Goal: Information Seeking & Learning: Learn about a topic

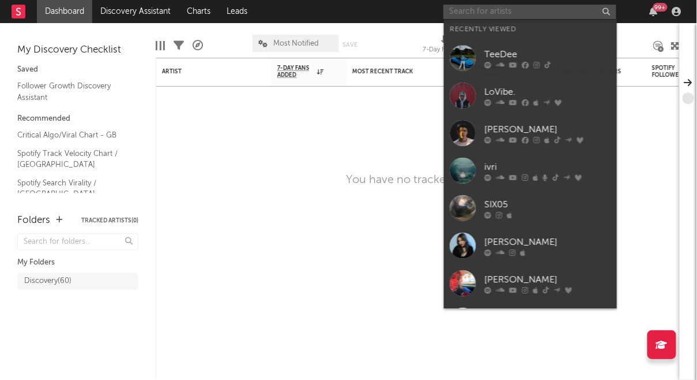
click at [507, 5] on input "text" at bounding box center [530, 12] width 173 height 14
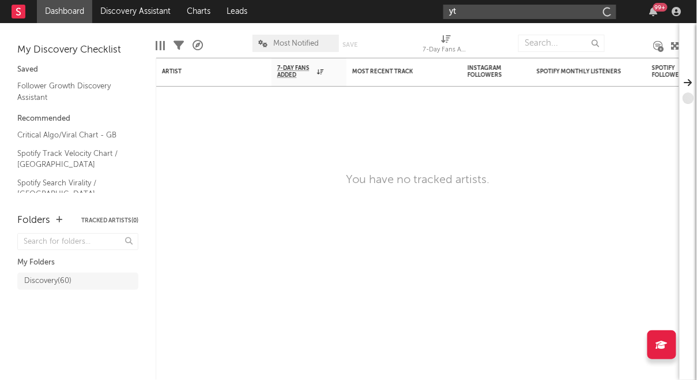
type input "y"
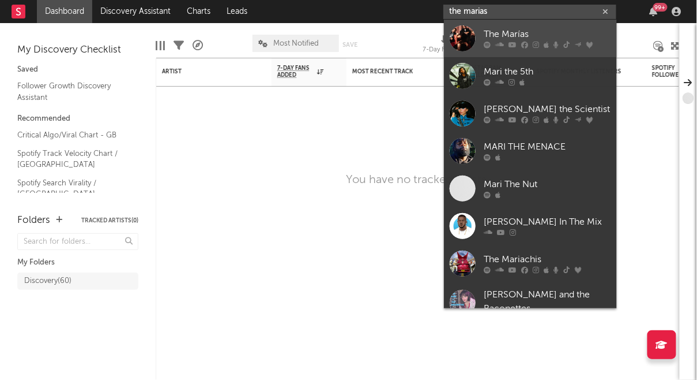
type input "the marias"
click at [532, 37] on div "The Marías" at bounding box center [548, 35] width 127 height 14
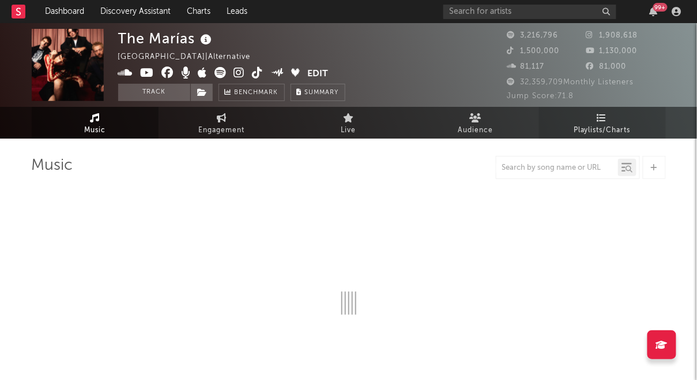
click at [609, 125] on span "Playlists/Charts" at bounding box center [602, 130] width 57 height 14
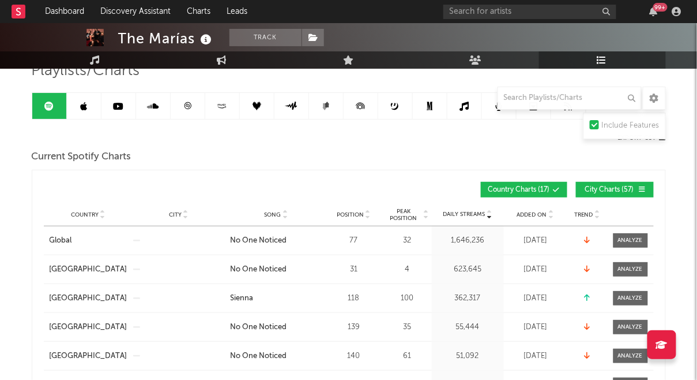
scroll to position [72, 0]
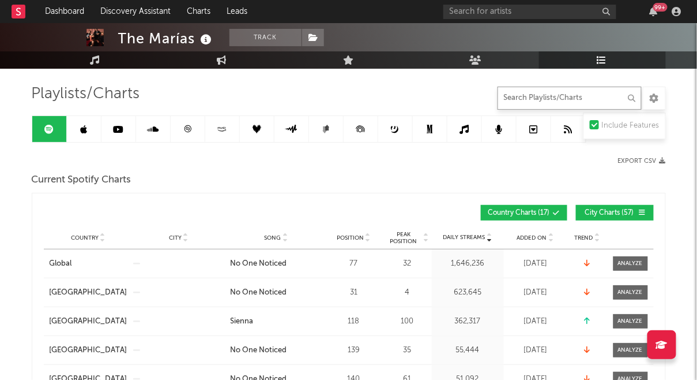
click at [568, 97] on input "text" at bounding box center [570, 98] width 144 height 23
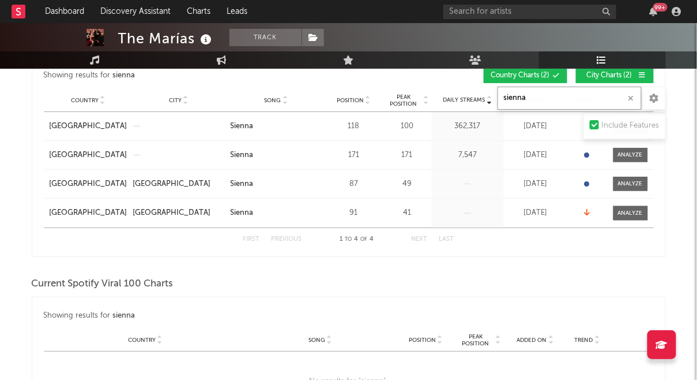
scroll to position [0, 0]
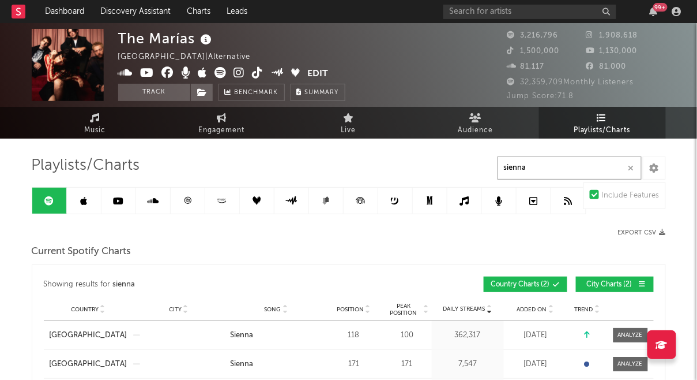
type input "sienna"
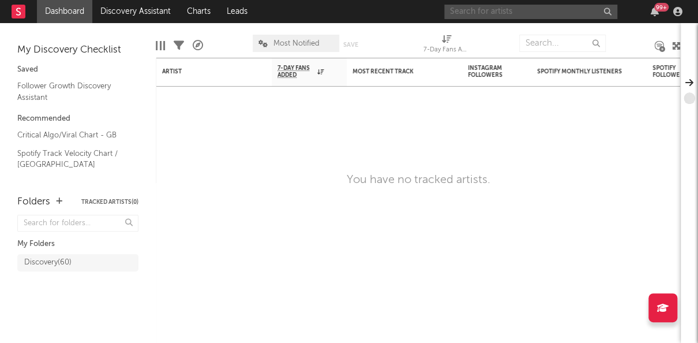
click at [487, 13] on input "text" at bounding box center [530, 12] width 173 height 14
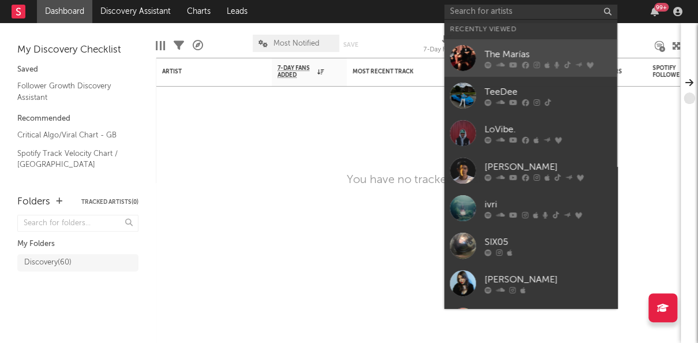
click at [502, 51] on div "The Marías" at bounding box center [548, 54] width 127 height 14
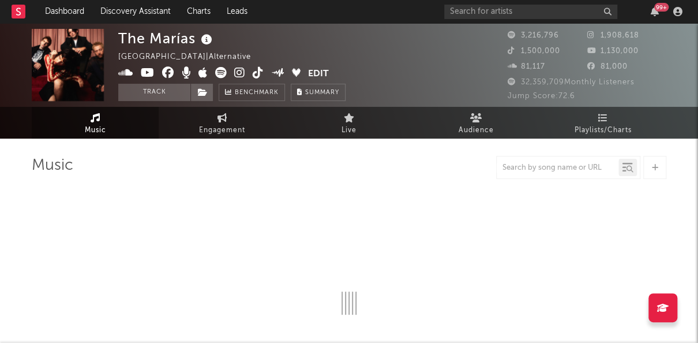
select select "6m"
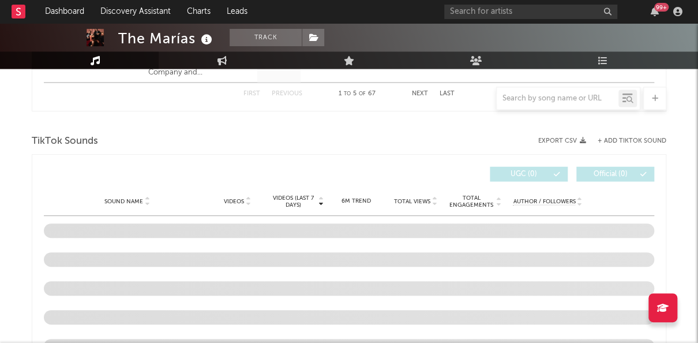
scroll to position [798, 0]
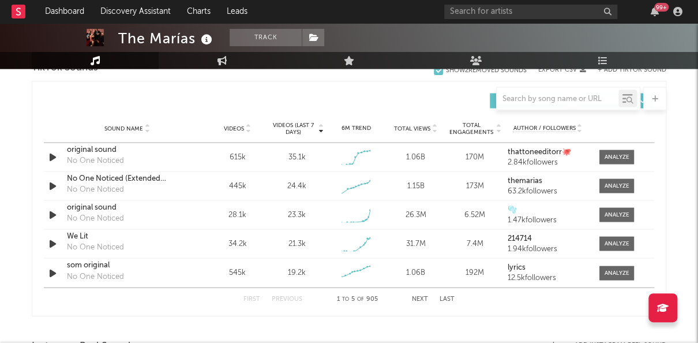
click at [419, 295] on button "Next" at bounding box center [420, 298] width 16 height 6
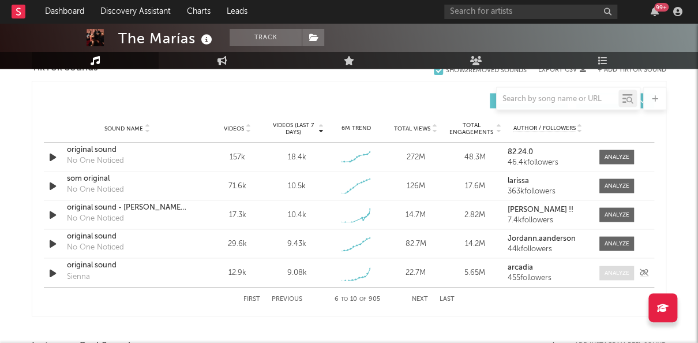
click at [614, 272] on div at bounding box center [617, 272] width 25 height 9
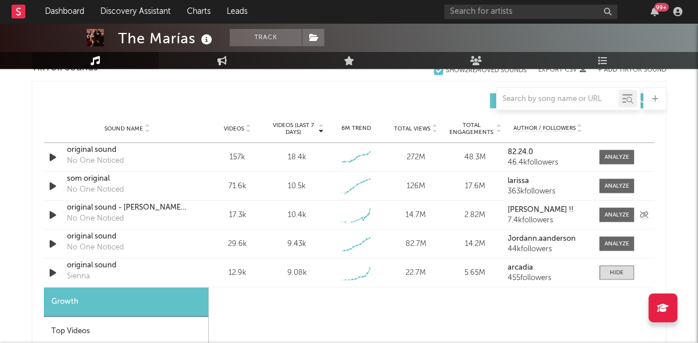
select select "1w"
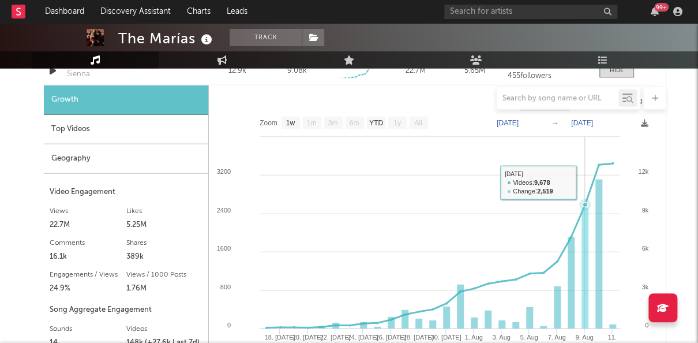
scroll to position [997, 0]
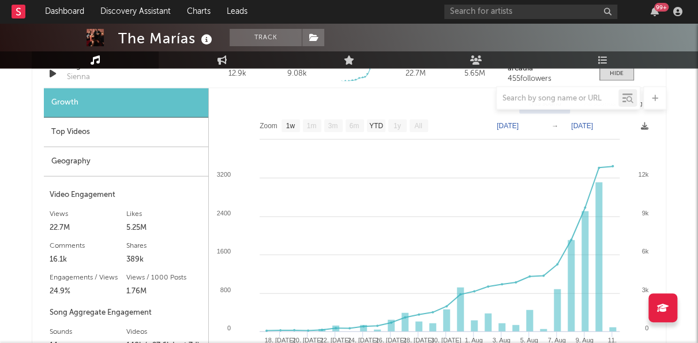
click at [106, 136] on div "Top Videos" at bounding box center [126, 132] width 164 height 29
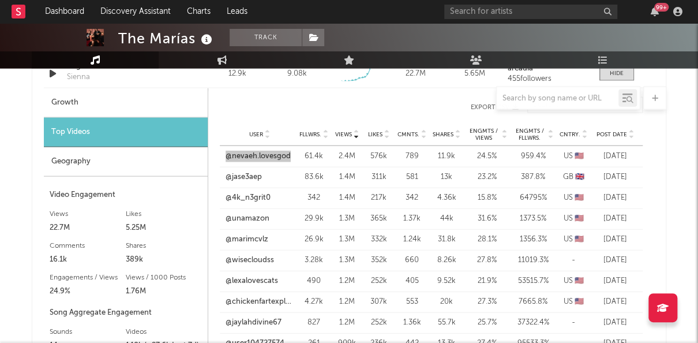
drag, startPoint x: 250, startPoint y: 154, endPoint x: 336, endPoint y: 22, distance: 156.8
click at [0, 0] on div "Dashboard Discovery Assistant Charts Leads 99 + Notifications Settings Mark all…" at bounding box center [349, 130] width 698 height 2208
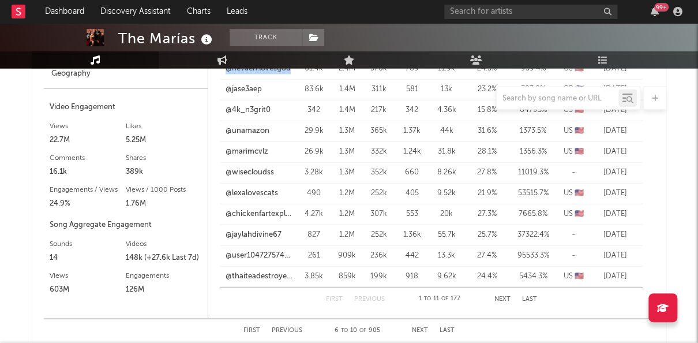
scroll to position [1142, 0]
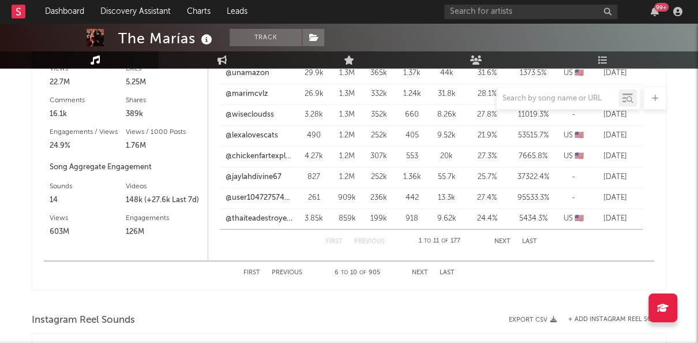
click at [498, 239] on button "Next" at bounding box center [502, 241] width 16 height 6
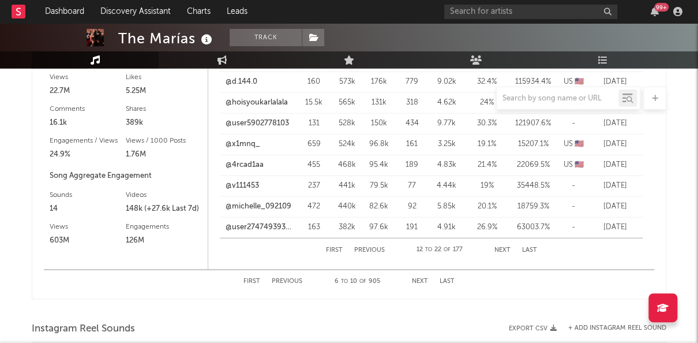
scroll to position [1126, 0]
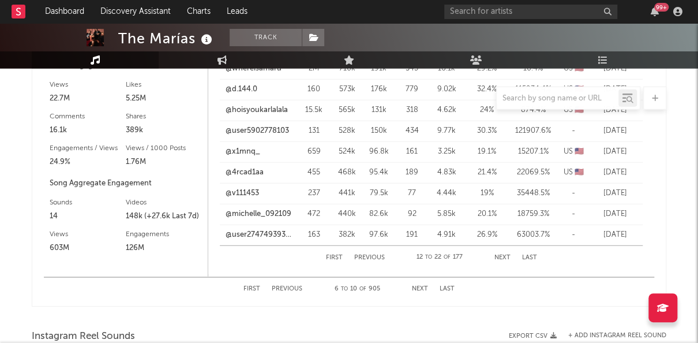
click at [501, 254] on button "Next" at bounding box center [502, 257] width 16 height 6
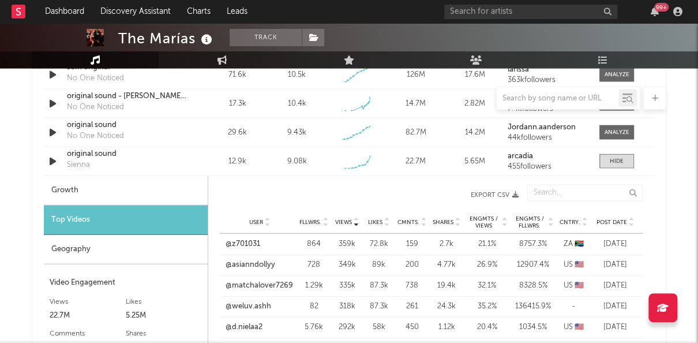
scroll to position [939, 0]
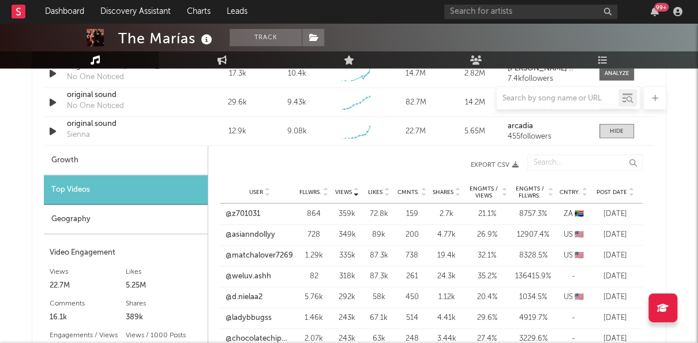
click at [633, 193] on icon at bounding box center [631, 194] width 6 height 5
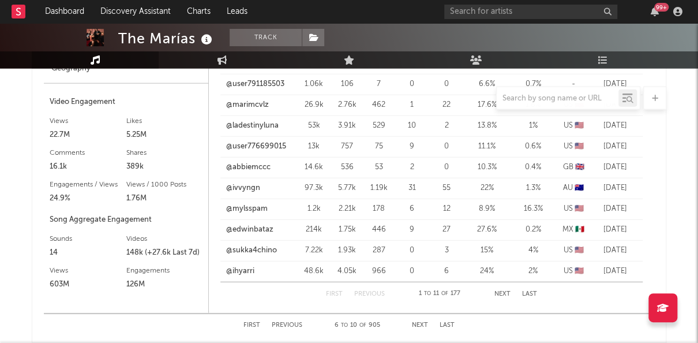
scroll to position [1092, 0]
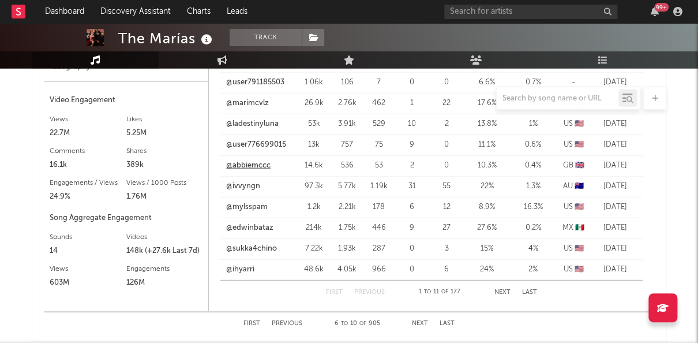
click at [257, 166] on link "@abbiemccc" at bounding box center [248, 166] width 44 height 12
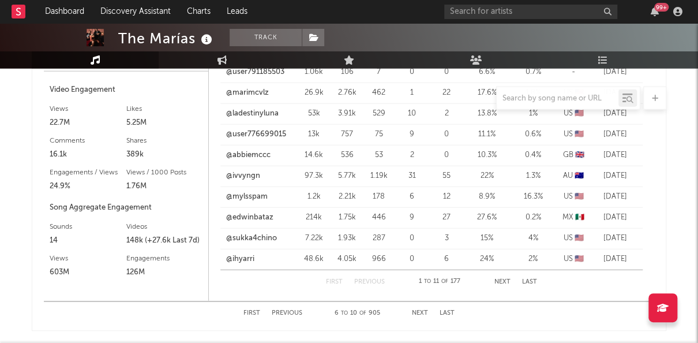
scroll to position [1104, 0]
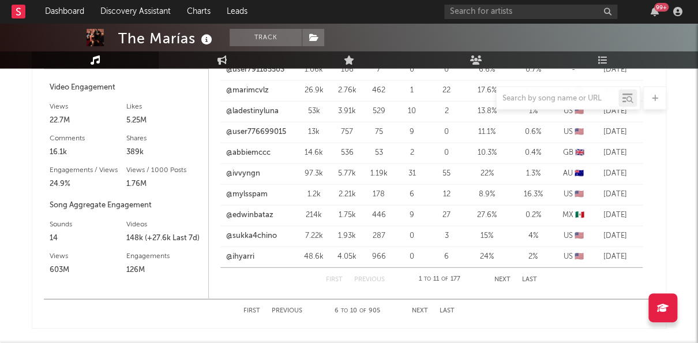
click at [504, 279] on button "Next" at bounding box center [502, 279] width 16 height 6
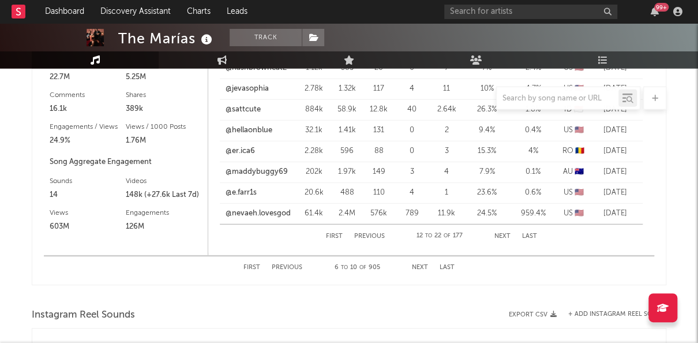
scroll to position [1150, 0]
